Goal: Transaction & Acquisition: Purchase product/service

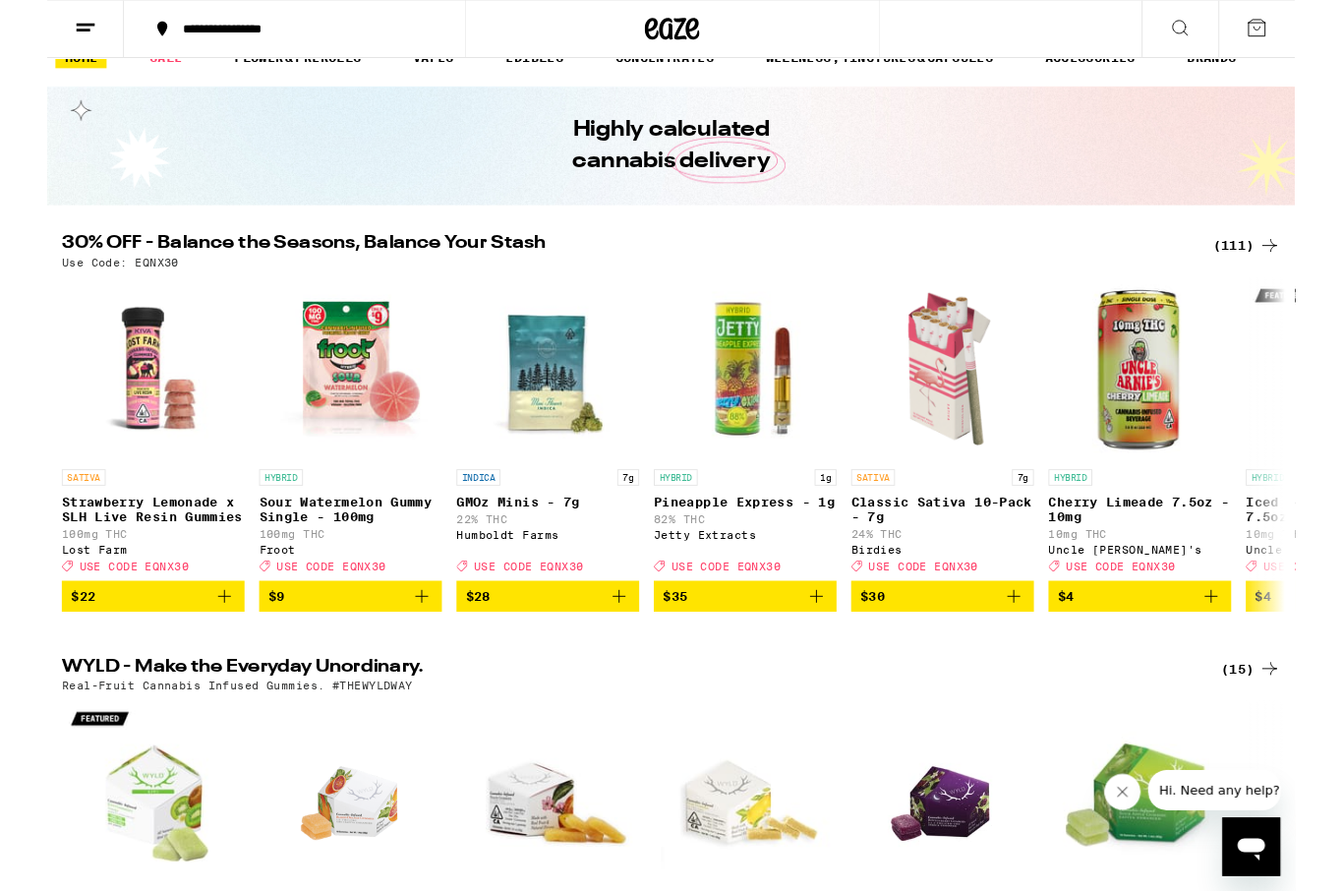
scroll to position [31, 0]
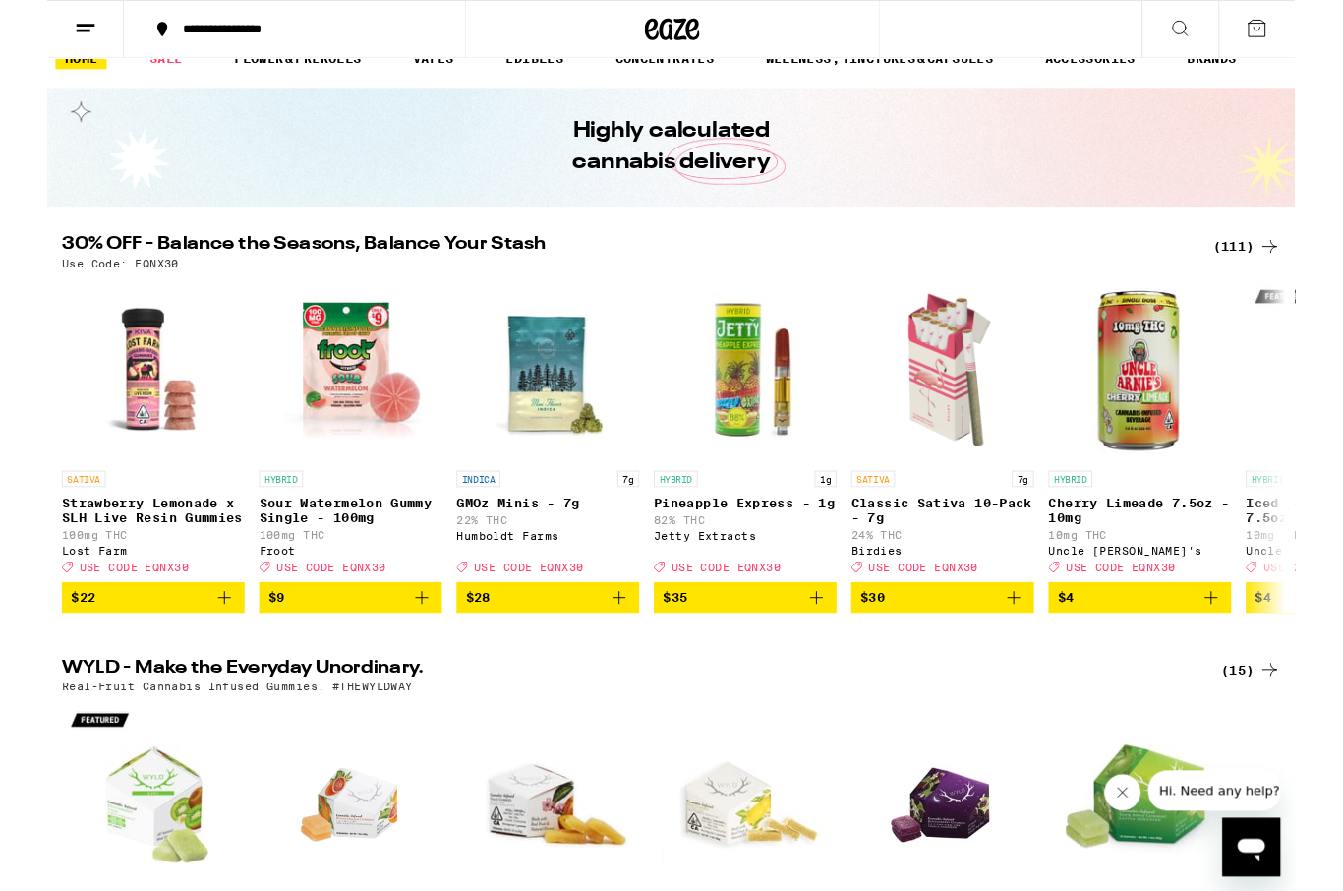
click at [1271, 259] on div "(111)" at bounding box center [1291, 266] width 73 height 24
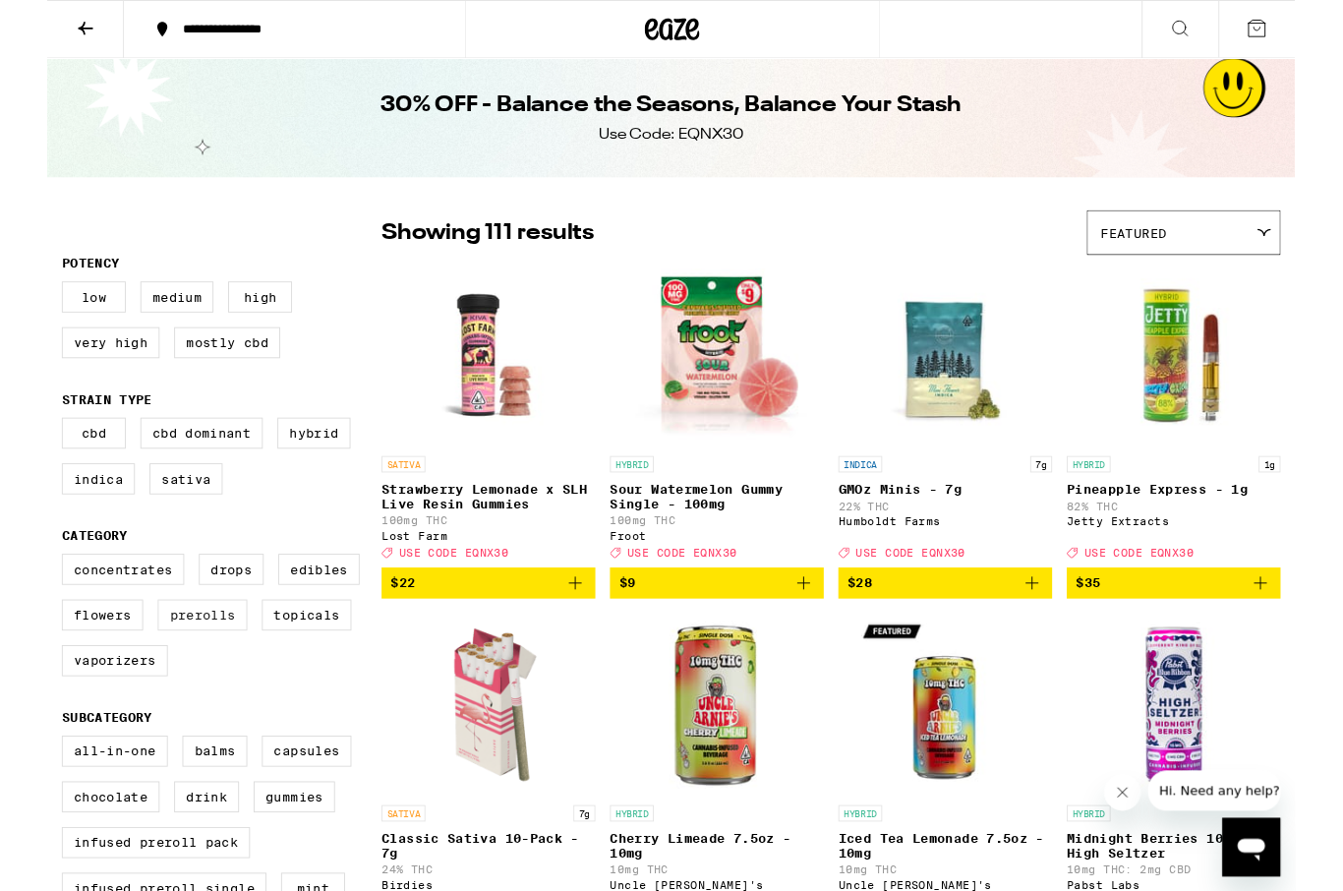
click at [176, 679] on label "Prerolls" at bounding box center [167, 661] width 96 height 33
click at [21, 600] on input "Prerolls" at bounding box center [20, 599] width 1 height 1
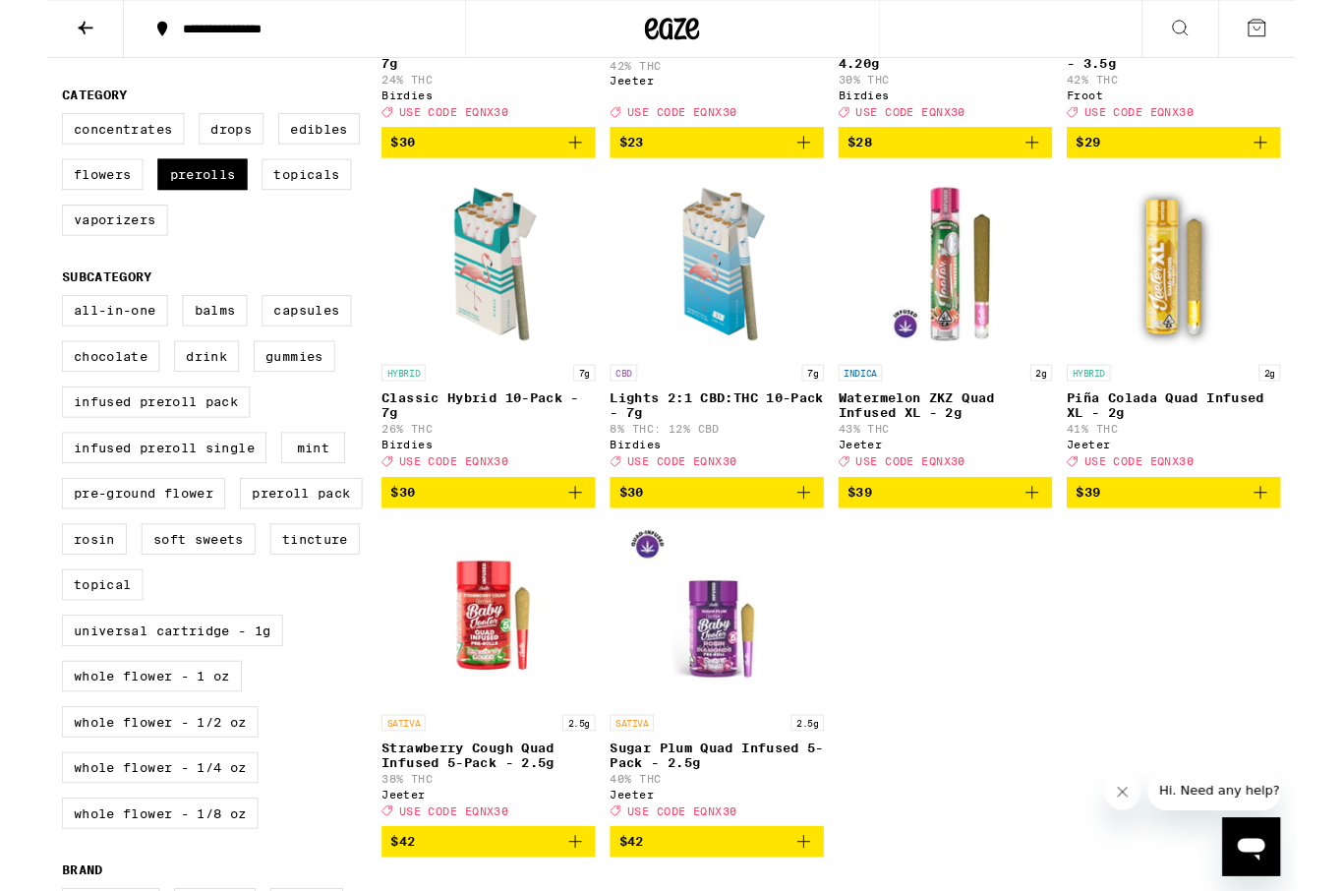
scroll to position [471, 0]
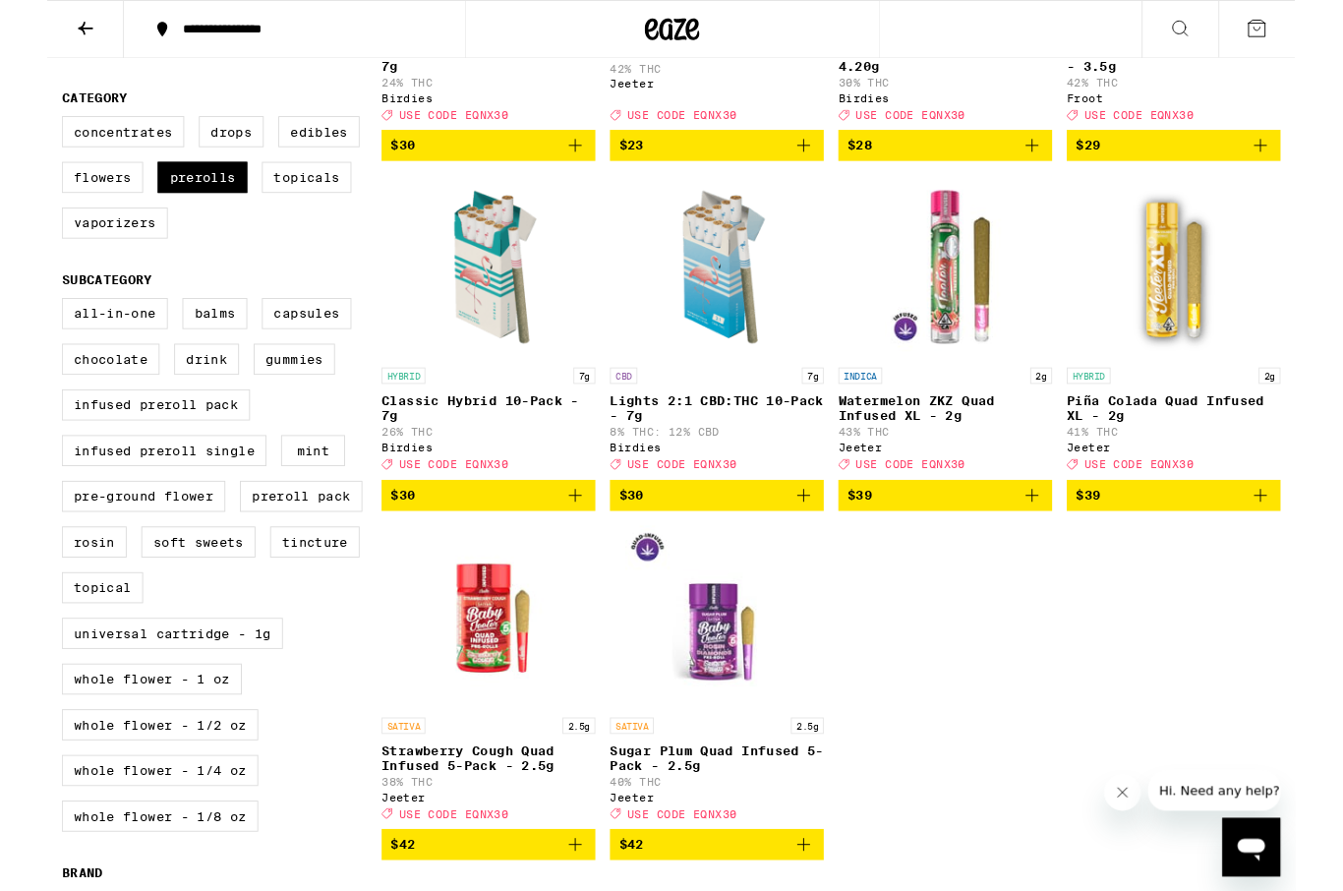
click at [192, 207] on label "Prerolls" at bounding box center [167, 190] width 96 height 33
click at [21, 129] on input "Prerolls" at bounding box center [20, 128] width 1 height 1
checkbox input "false"
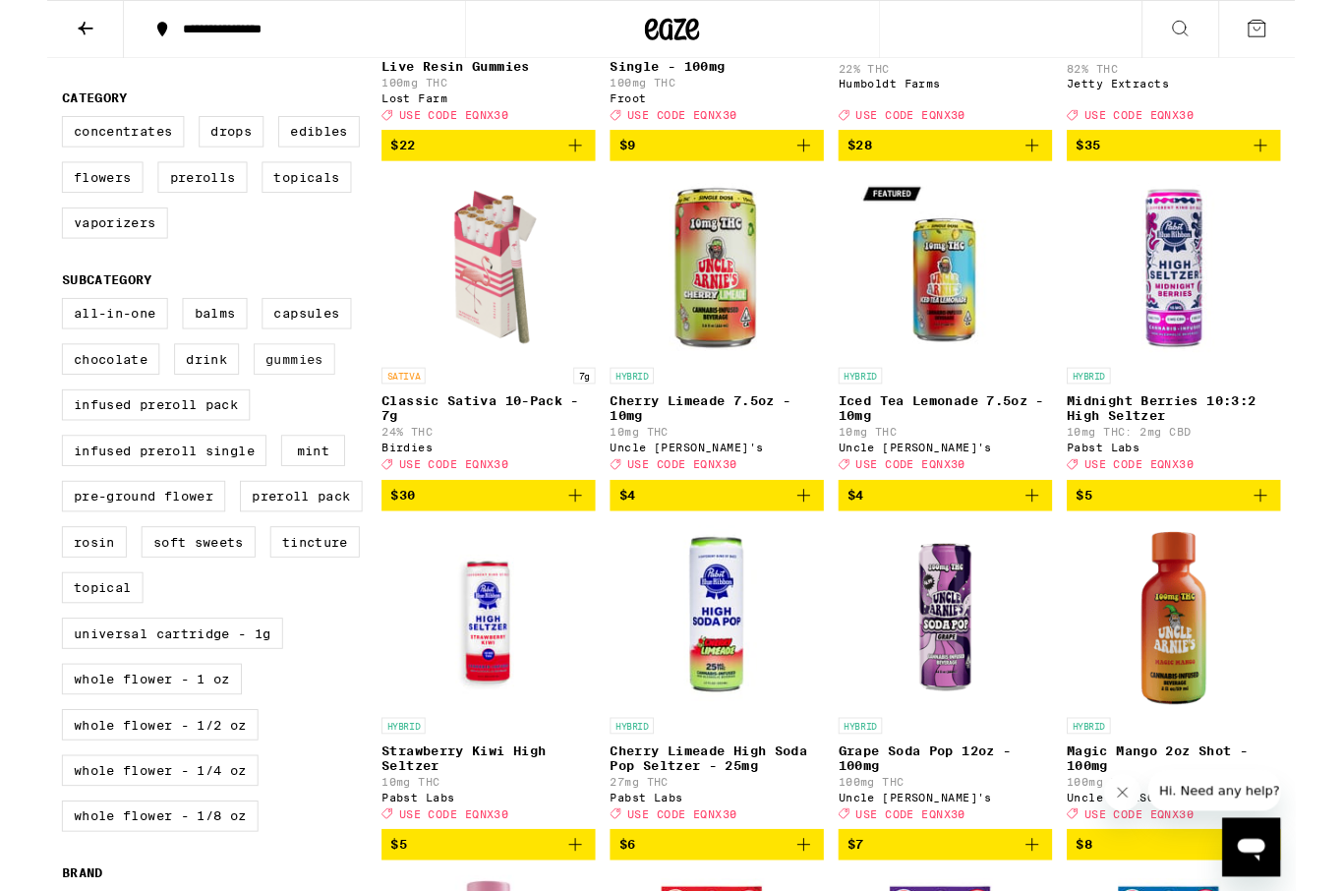
click at [282, 403] on label "Gummies" at bounding box center [266, 386] width 88 height 33
click at [21, 325] on input "Gummies" at bounding box center [20, 324] width 1 height 1
checkbox input "true"
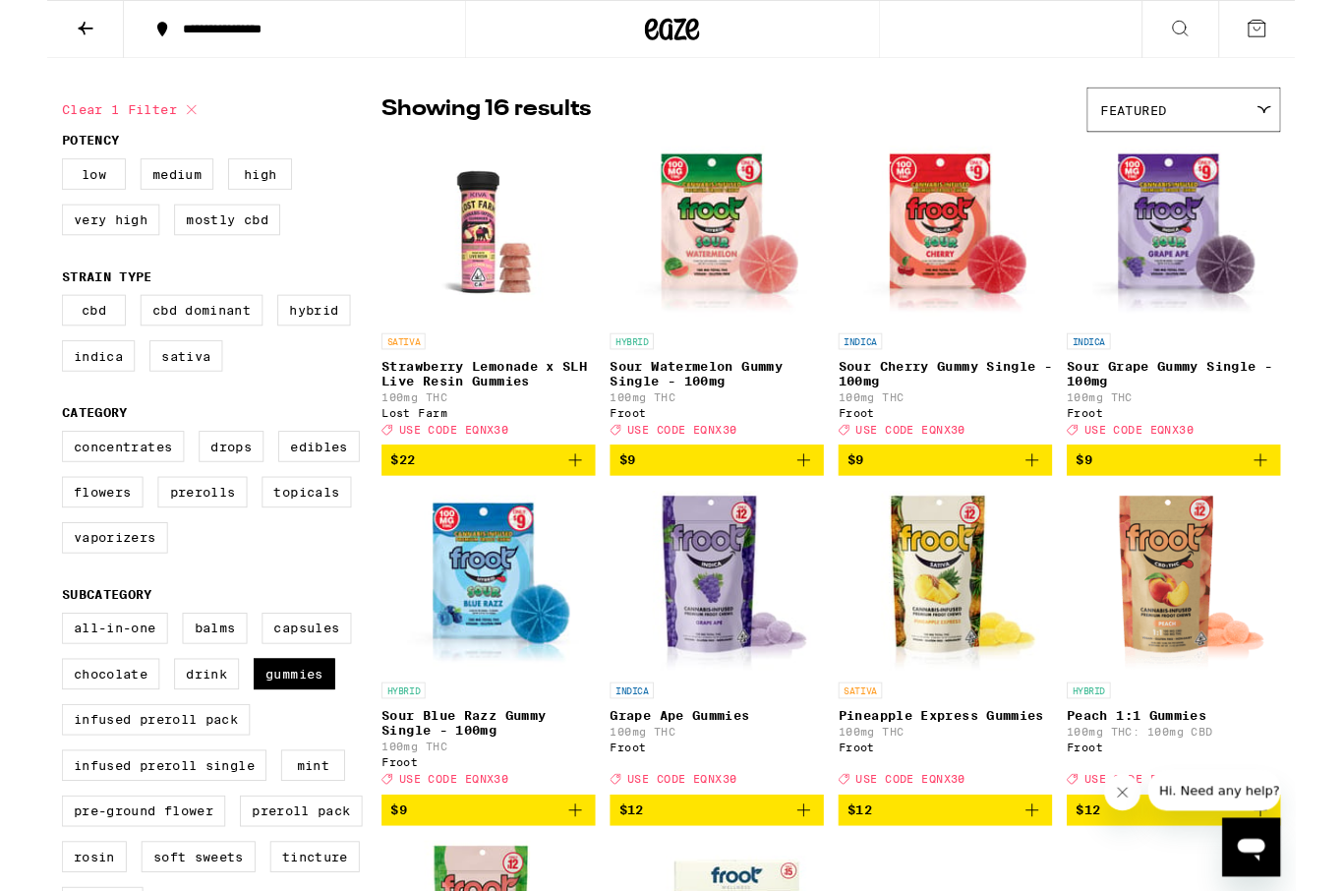
scroll to position [103, 0]
